Goal: Complete application form: Complete application form

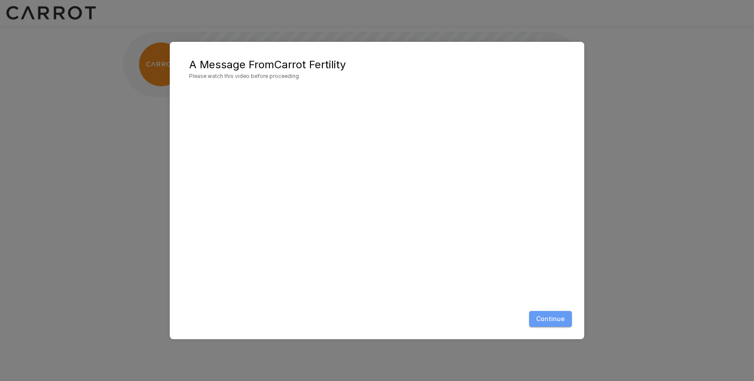
click at [548, 316] on button "Continue" at bounding box center [550, 319] width 43 height 16
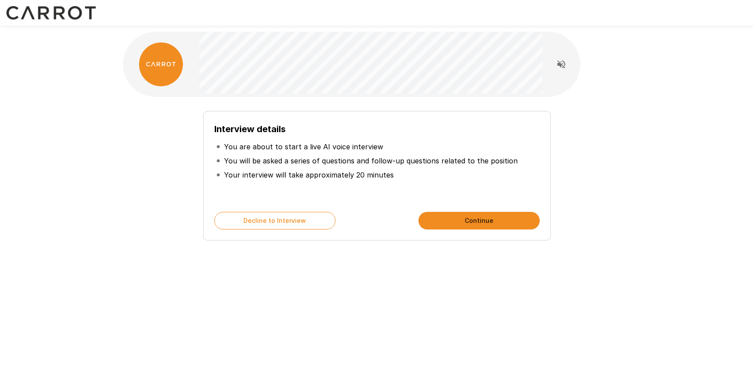
click at [450, 223] on button "Continue" at bounding box center [478, 221] width 121 height 18
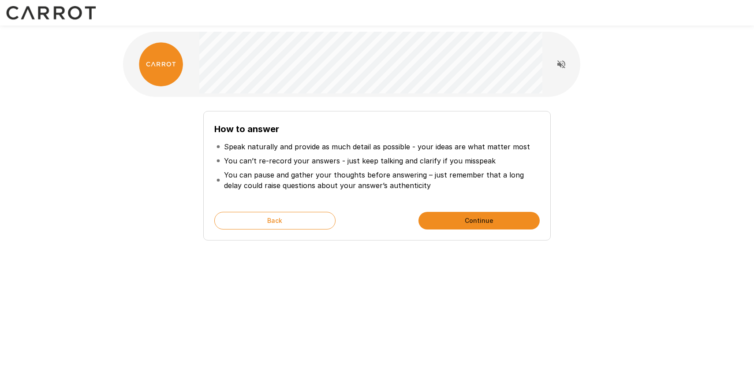
click at [450, 223] on button "Continue" at bounding box center [478, 221] width 121 height 18
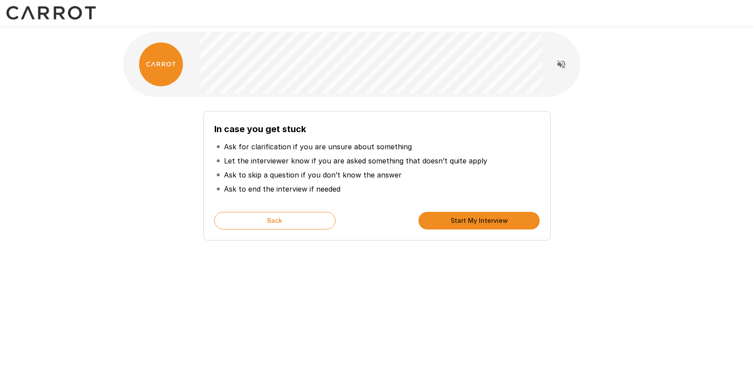
click at [450, 223] on button "Start My Interview" at bounding box center [478, 221] width 121 height 18
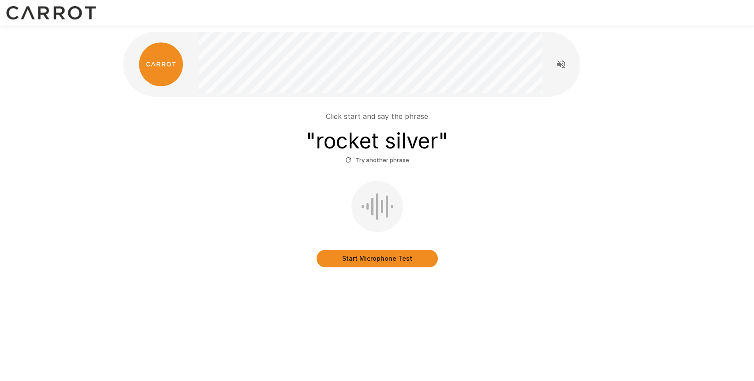
click at [397, 256] on button "Start Microphone Test" at bounding box center [376, 259] width 121 height 18
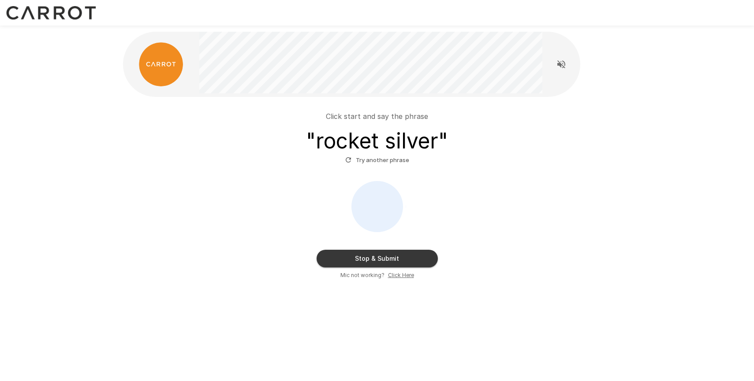
click at [423, 255] on button "Stop & Submit" at bounding box center [376, 259] width 121 height 18
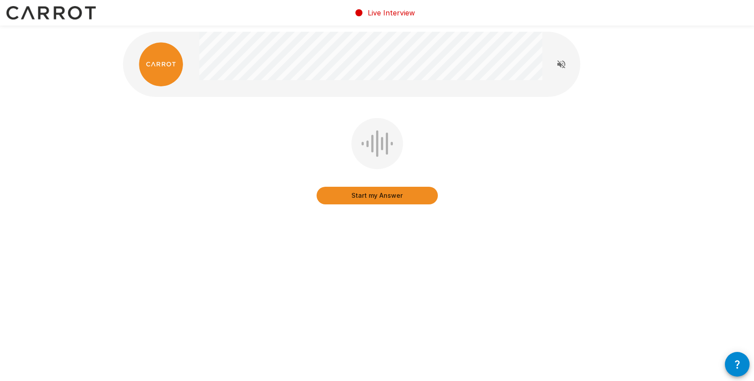
click at [402, 190] on button "Start my Answer" at bounding box center [376, 196] width 121 height 18
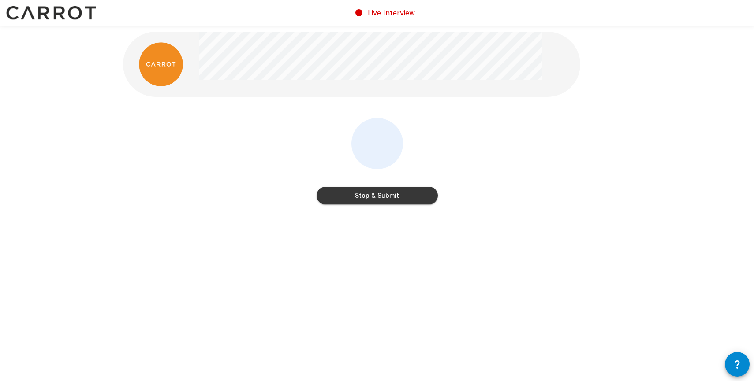
click at [430, 195] on button "Stop & Submit" at bounding box center [376, 196] width 121 height 18
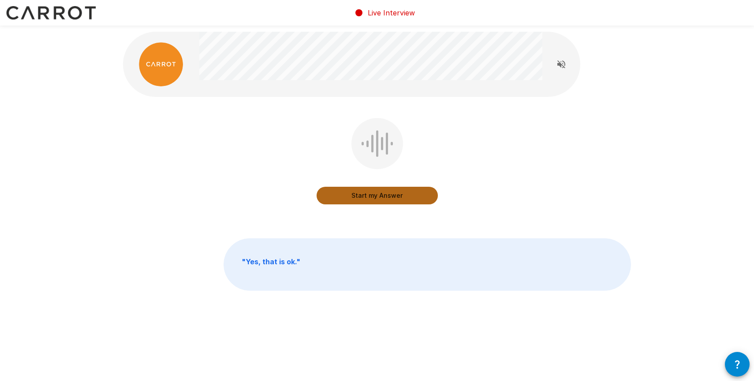
click at [420, 198] on button "Start my Answer" at bounding box center [376, 196] width 121 height 18
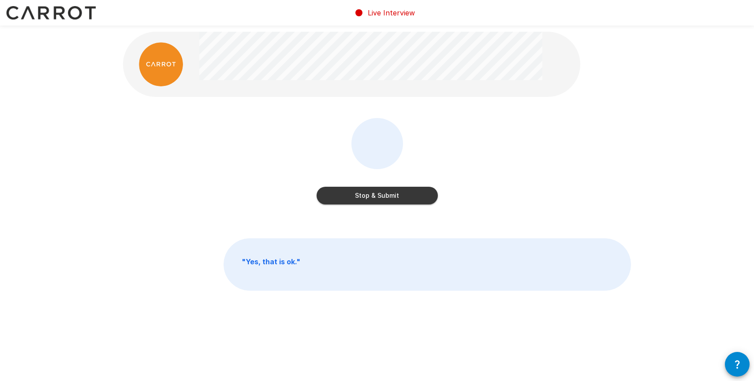
click at [397, 191] on button "Stop & Submit" at bounding box center [376, 196] width 121 height 18
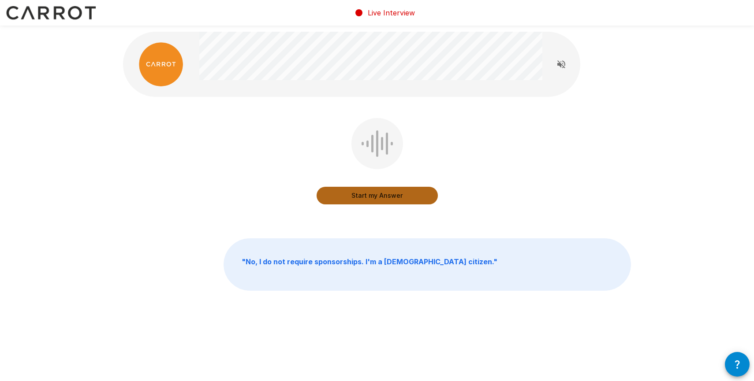
click at [403, 192] on button "Start my Answer" at bounding box center [376, 196] width 121 height 18
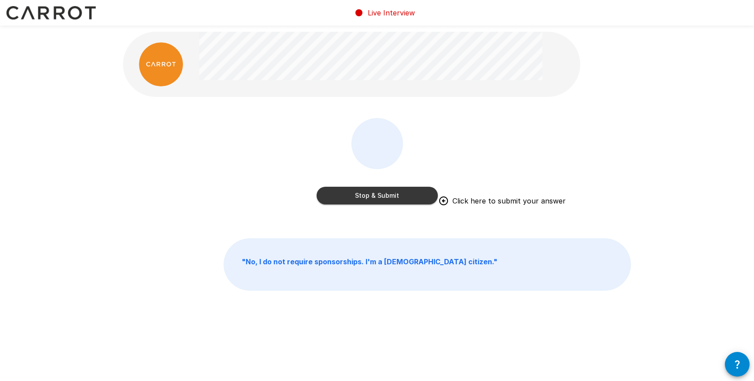
click at [416, 192] on button "Stop & Submit" at bounding box center [376, 196] width 121 height 18
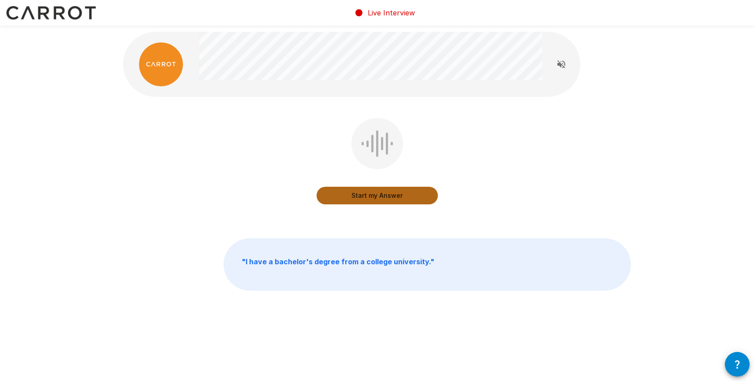
click at [415, 199] on button "Start my Answer" at bounding box center [376, 196] width 121 height 18
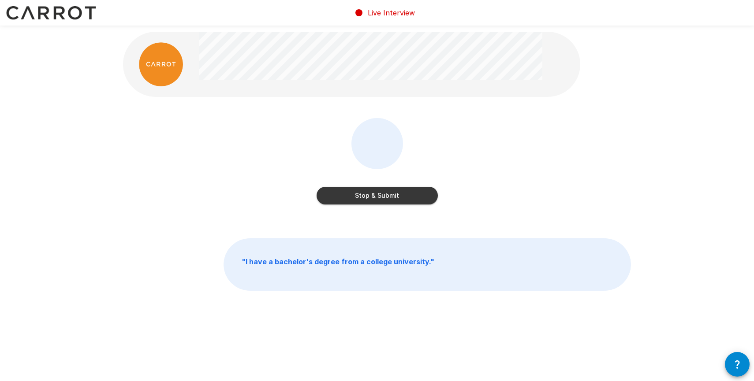
click at [401, 192] on button "Stop & Submit" at bounding box center [376, 196] width 121 height 18
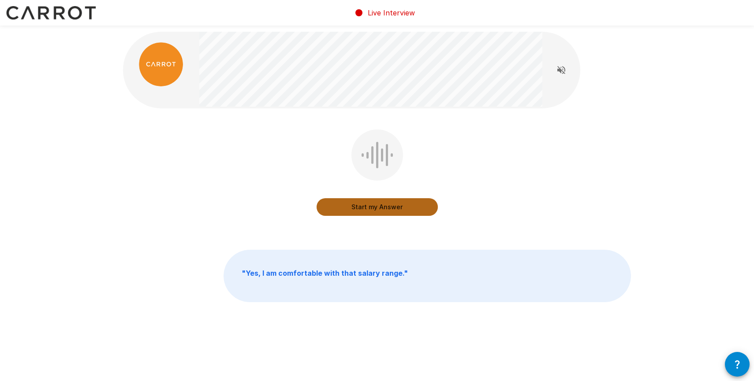
click at [405, 209] on button "Start my Answer" at bounding box center [376, 207] width 121 height 18
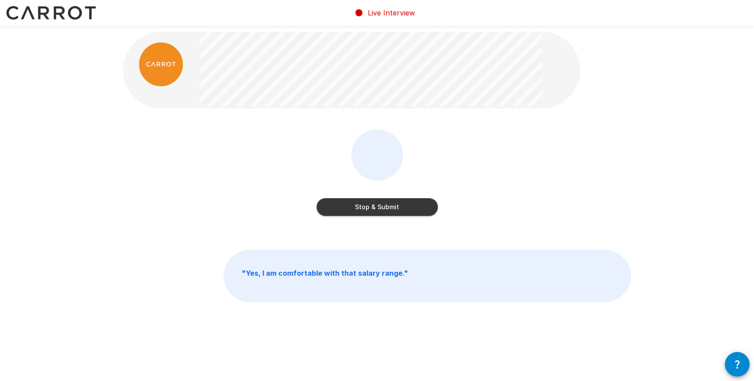
click at [401, 210] on button "Stop & Submit" at bounding box center [376, 207] width 121 height 18
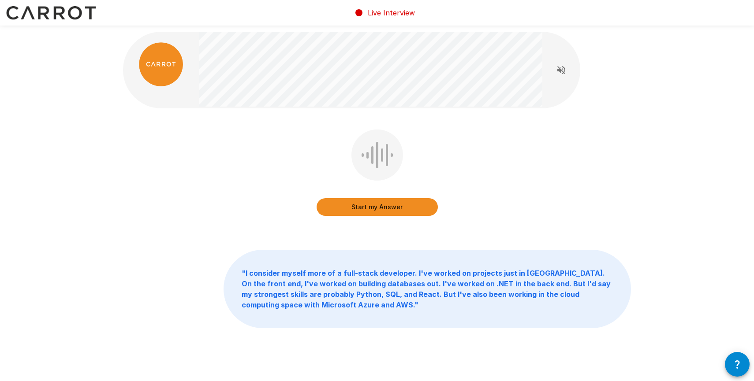
click at [395, 203] on button "Start my Answer" at bounding box center [376, 207] width 121 height 18
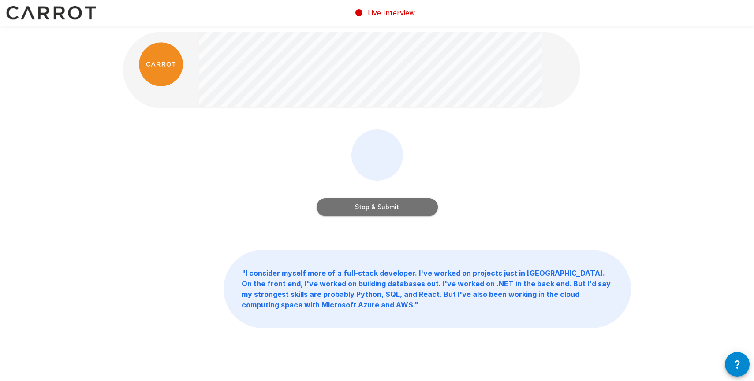
click at [358, 214] on button "Stop & Submit" at bounding box center [376, 207] width 121 height 18
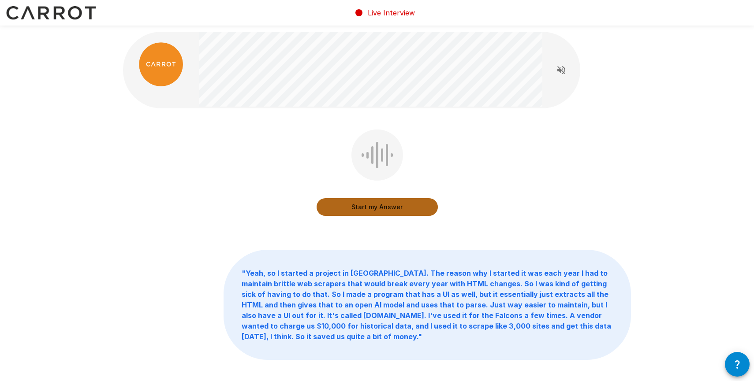
click at [375, 205] on button "Start my Answer" at bounding box center [376, 207] width 121 height 18
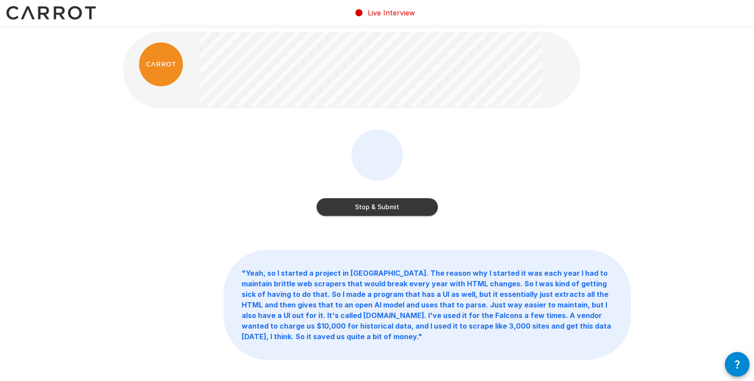
click at [365, 208] on button "Stop & Submit" at bounding box center [376, 207] width 121 height 18
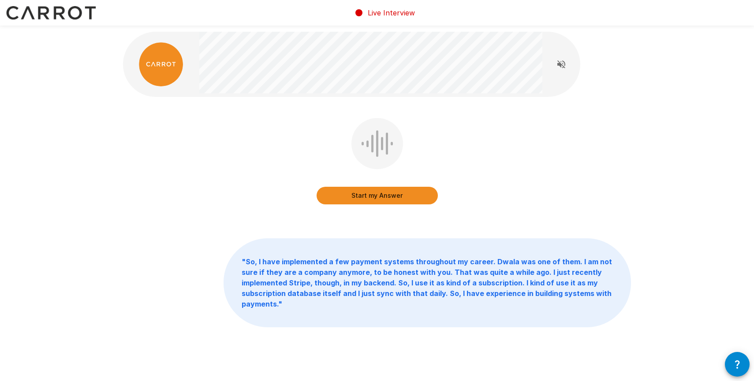
click at [377, 195] on button "Start my Answer" at bounding box center [376, 196] width 121 height 18
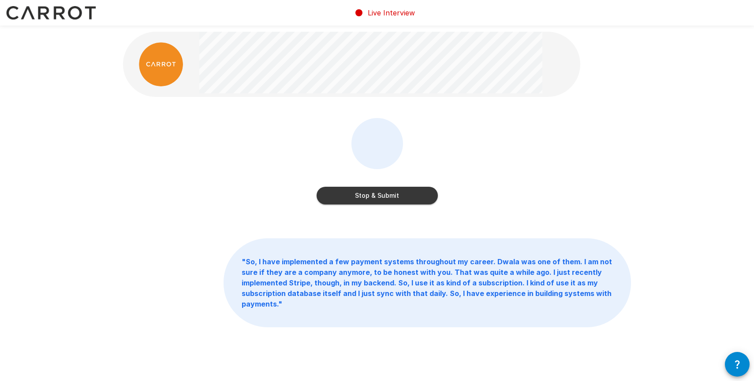
click at [362, 201] on button "Stop & Submit" at bounding box center [376, 196] width 121 height 18
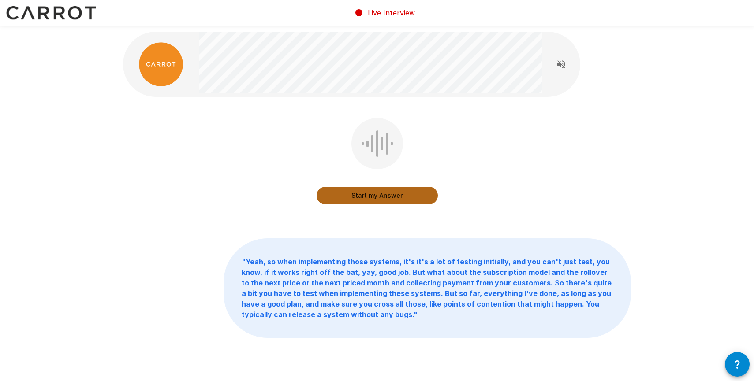
click at [362, 201] on button "Start my Answer" at bounding box center [376, 196] width 121 height 18
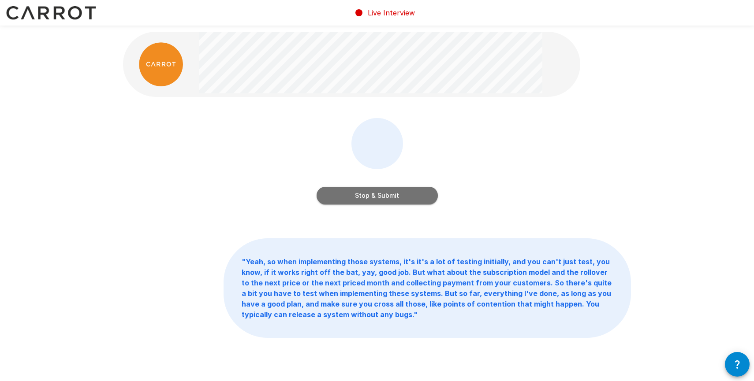
click at [355, 193] on button "Stop & Submit" at bounding box center [376, 196] width 121 height 18
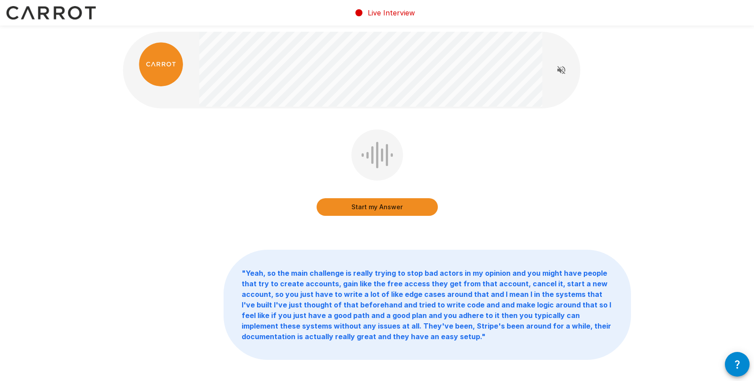
click at [366, 209] on button "Start my Answer" at bounding box center [376, 207] width 121 height 18
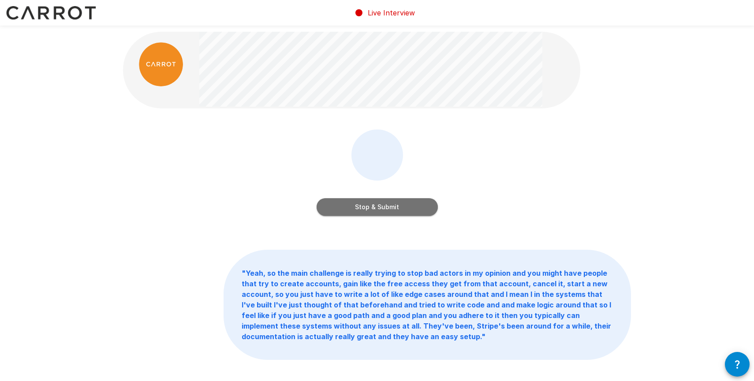
click at [366, 209] on button "Stop & Submit" at bounding box center [376, 207] width 121 height 18
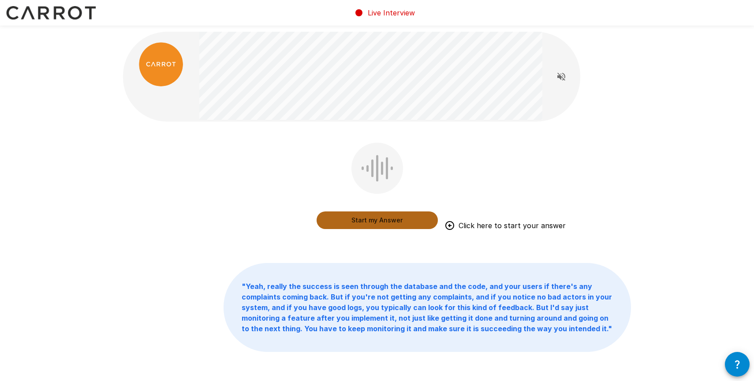
click at [366, 217] on button "Start my Answer" at bounding box center [376, 221] width 121 height 18
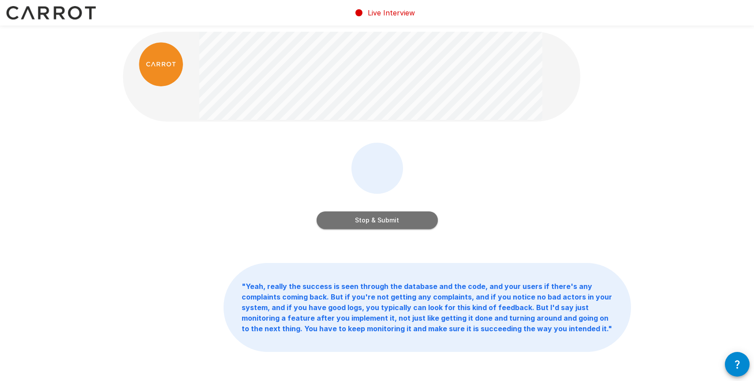
click at [366, 217] on button "Stop & Submit" at bounding box center [376, 221] width 121 height 18
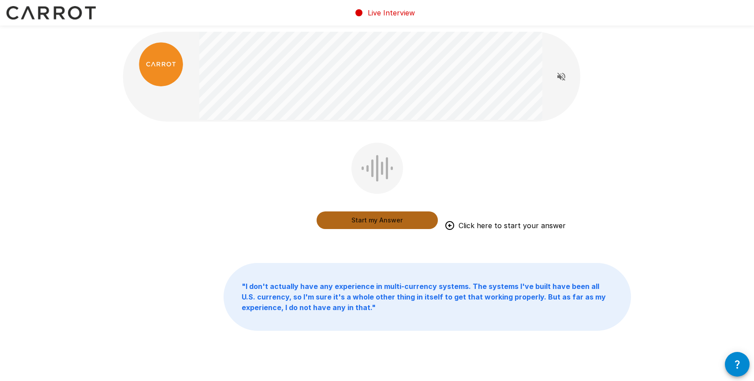
click at [366, 217] on button "Start my Answer" at bounding box center [376, 221] width 121 height 18
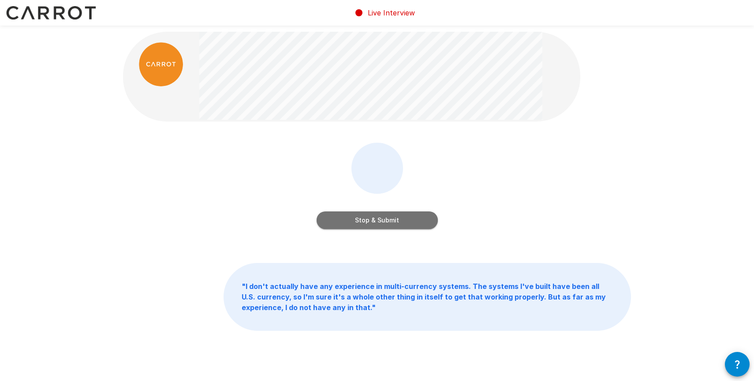
click at [383, 227] on button "Stop & Submit" at bounding box center [376, 221] width 121 height 18
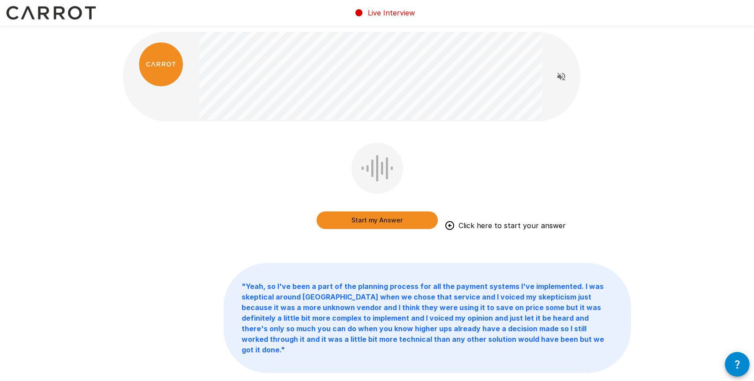
click at [383, 226] on button "Start my Answer" at bounding box center [376, 221] width 121 height 18
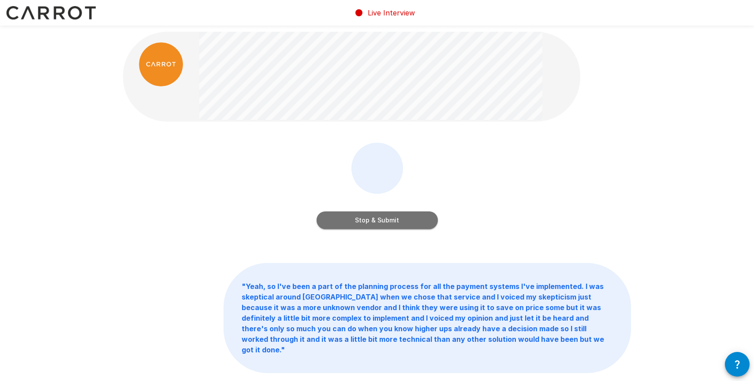
click at [368, 220] on button "Stop & Submit" at bounding box center [376, 221] width 121 height 18
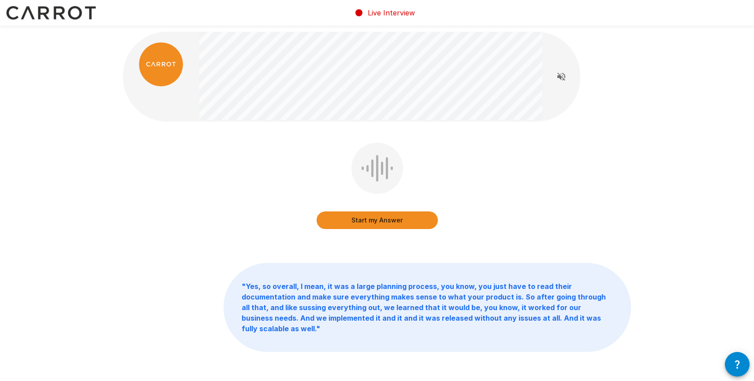
click at [369, 216] on button "Start my Answer" at bounding box center [376, 221] width 121 height 18
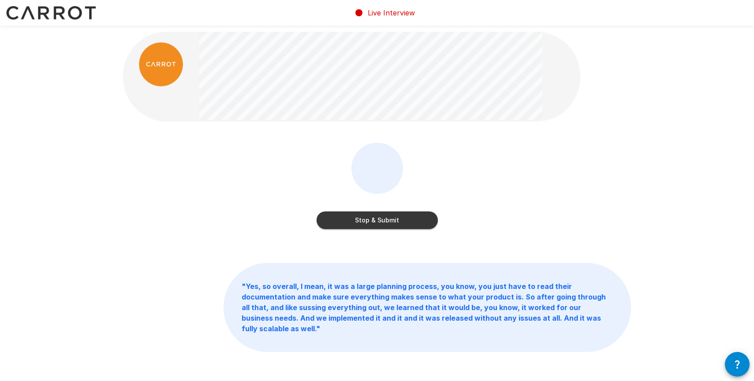
click at [361, 224] on button "Stop & Submit" at bounding box center [376, 221] width 121 height 18
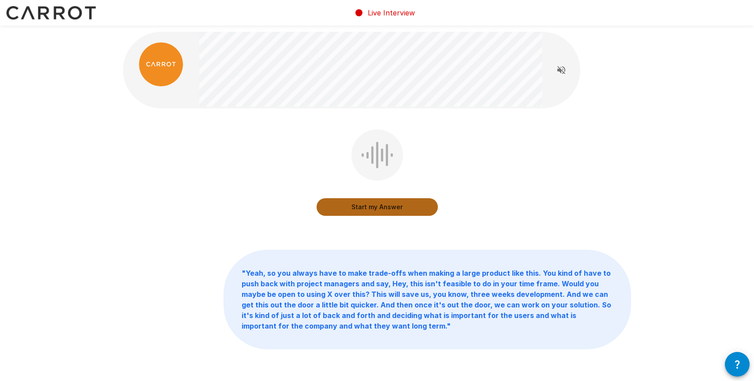
click at [379, 215] on button "Start my Answer" at bounding box center [376, 207] width 121 height 18
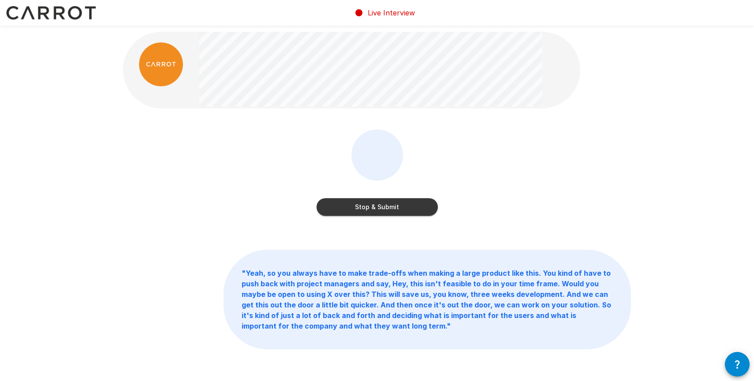
click at [399, 208] on button "Stop & Submit" at bounding box center [376, 207] width 121 height 18
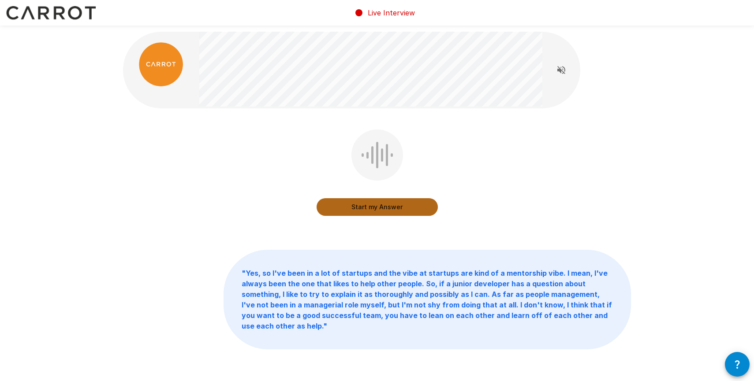
click at [399, 208] on button "Start my Answer" at bounding box center [376, 207] width 121 height 18
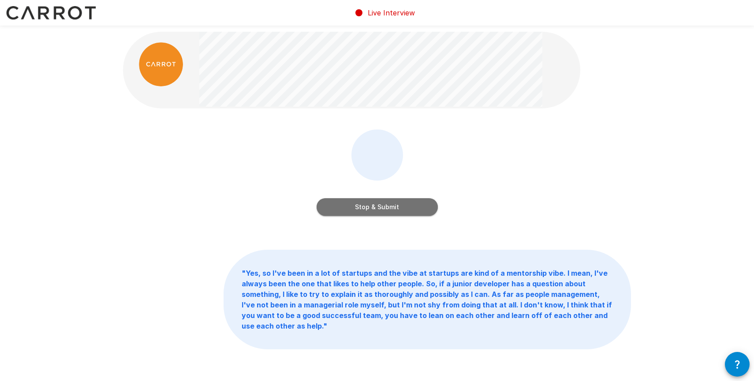
click at [364, 207] on button "Stop & Submit" at bounding box center [376, 207] width 121 height 18
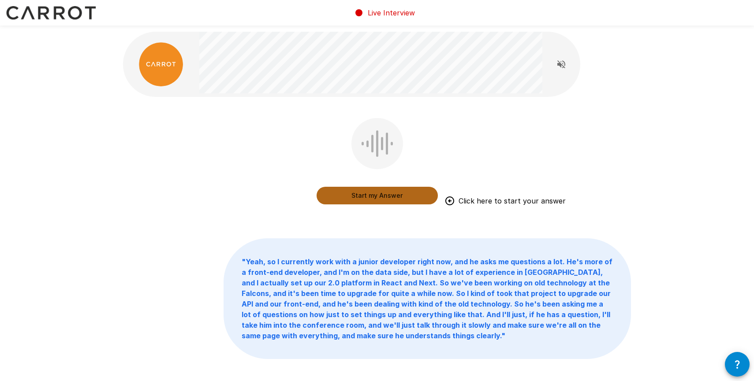
click at [385, 194] on button "Start my Answer" at bounding box center [376, 196] width 121 height 18
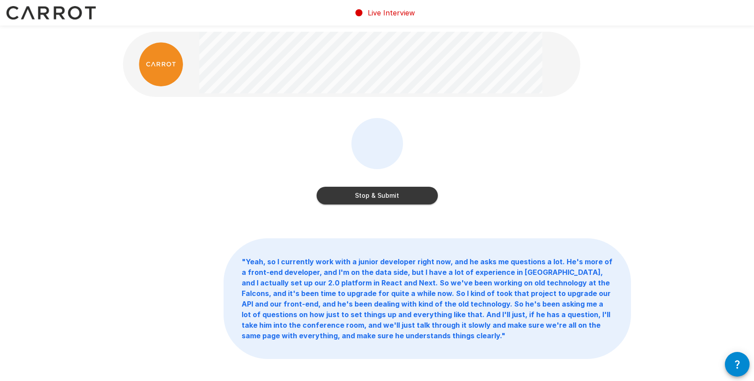
click at [438, 193] on div "Stop & Submit" at bounding box center [377, 167] width 508 height 99
click at [434, 196] on button "Stop & Submit" at bounding box center [376, 196] width 121 height 18
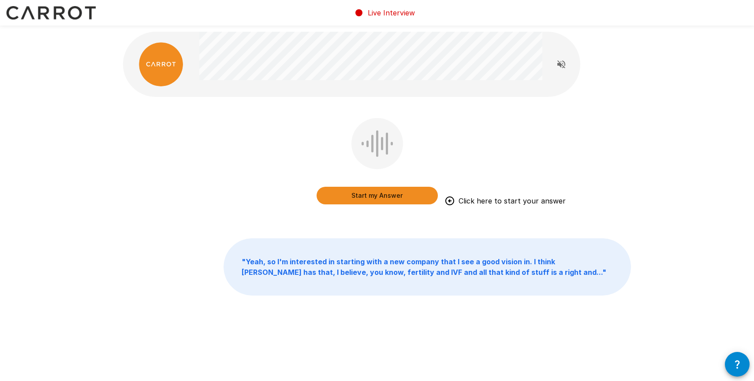
click at [363, 194] on button "Start my Answer" at bounding box center [376, 196] width 121 height 18
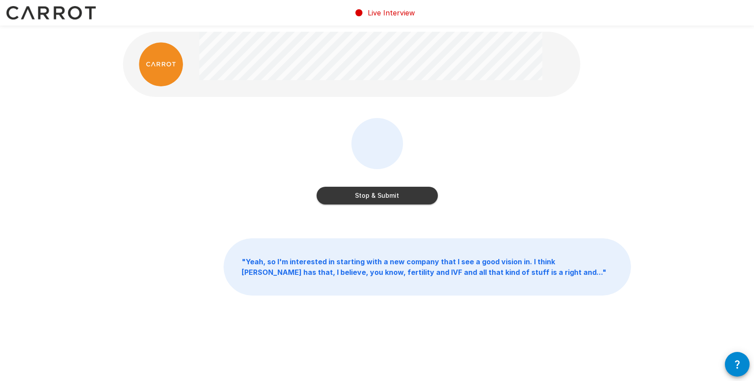
click at [359, 196] on button "Stop & Submit" at bounding box center [376, 196] width 121 height 18
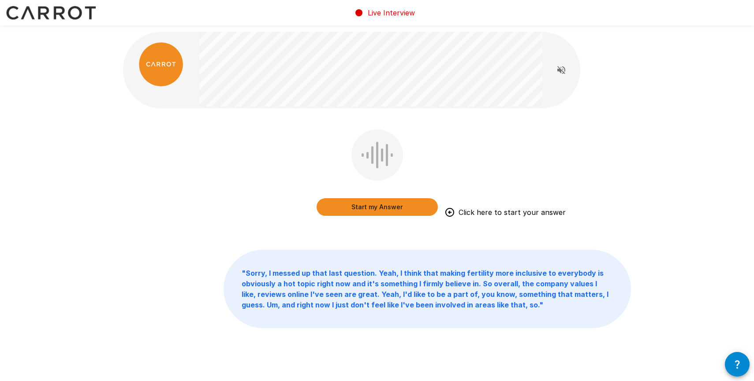
click at [356, 203] on button "Start my Answer" at bounding box center [376, 207] width 121 height 18
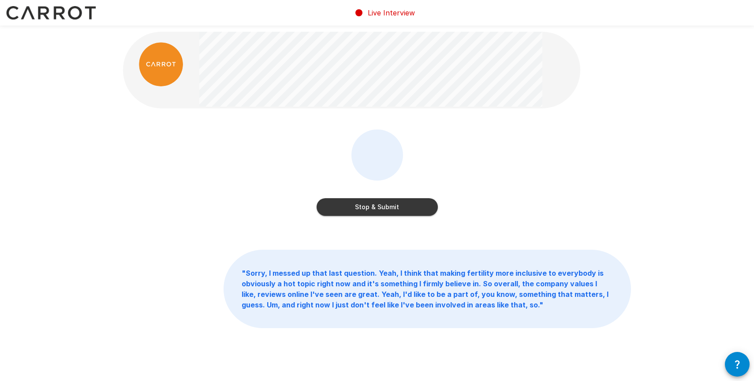
click at [345, 213] on button "Stop & Submit" at bounding box center [376, 207] width 121 height 18
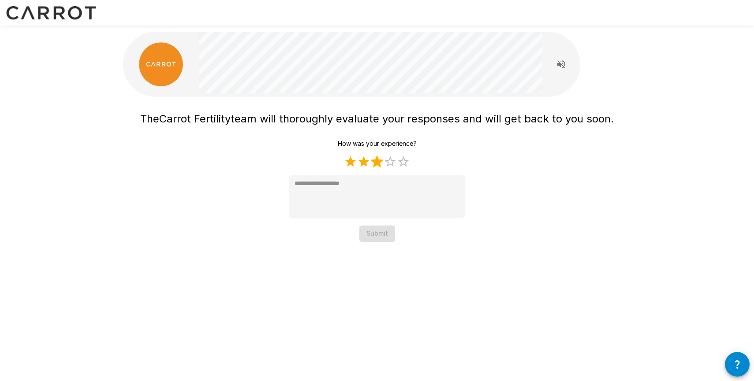
click at [381, 164] on label "3 Stars" at bounding box center [376, 161] width 13 height 13
type textarea "*"
click at [374, 244] on div "The Carrot Fertility team will thoroughly evaluate your responses and will get …" at bounding box center [376, 138] width 529 height 277
click at [374, 240] on button "Submit" at bounding box center [377, 234] width 36 height 16
